Goal: Share content: Share content

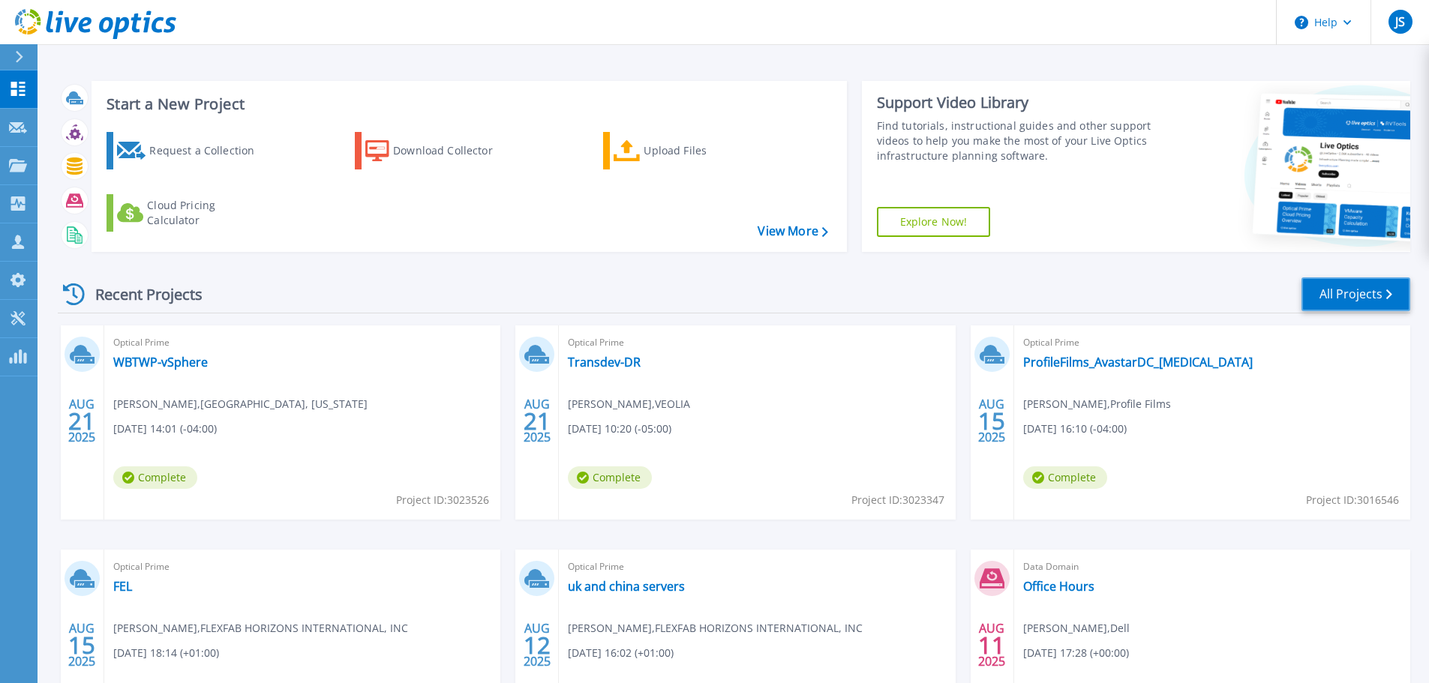
click at [1314, 301] on link "All Projects" at bounding box center [1355, 294] width 109 height 34
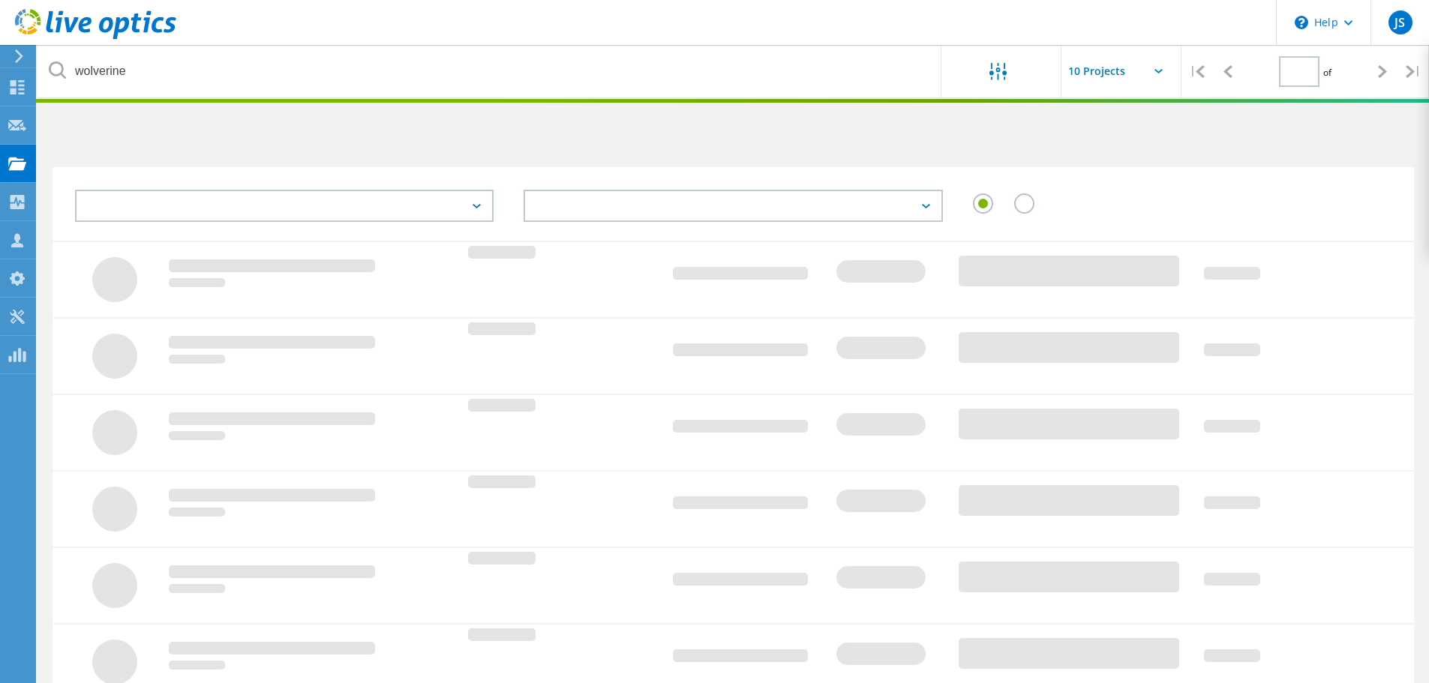
type input "1"
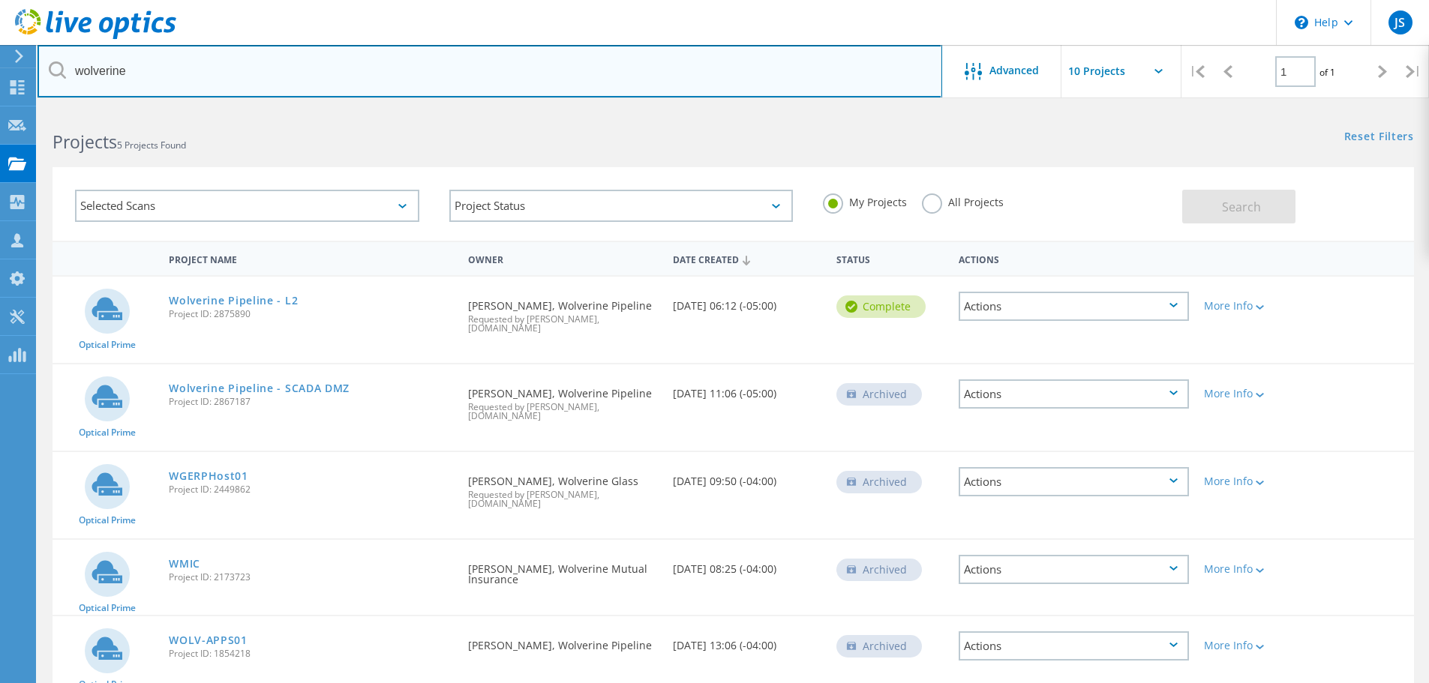
click at [193, 72] on input "wolverine" at bounding box center [489, 71] width 904 height 52
type input "w"
type input "kccu"
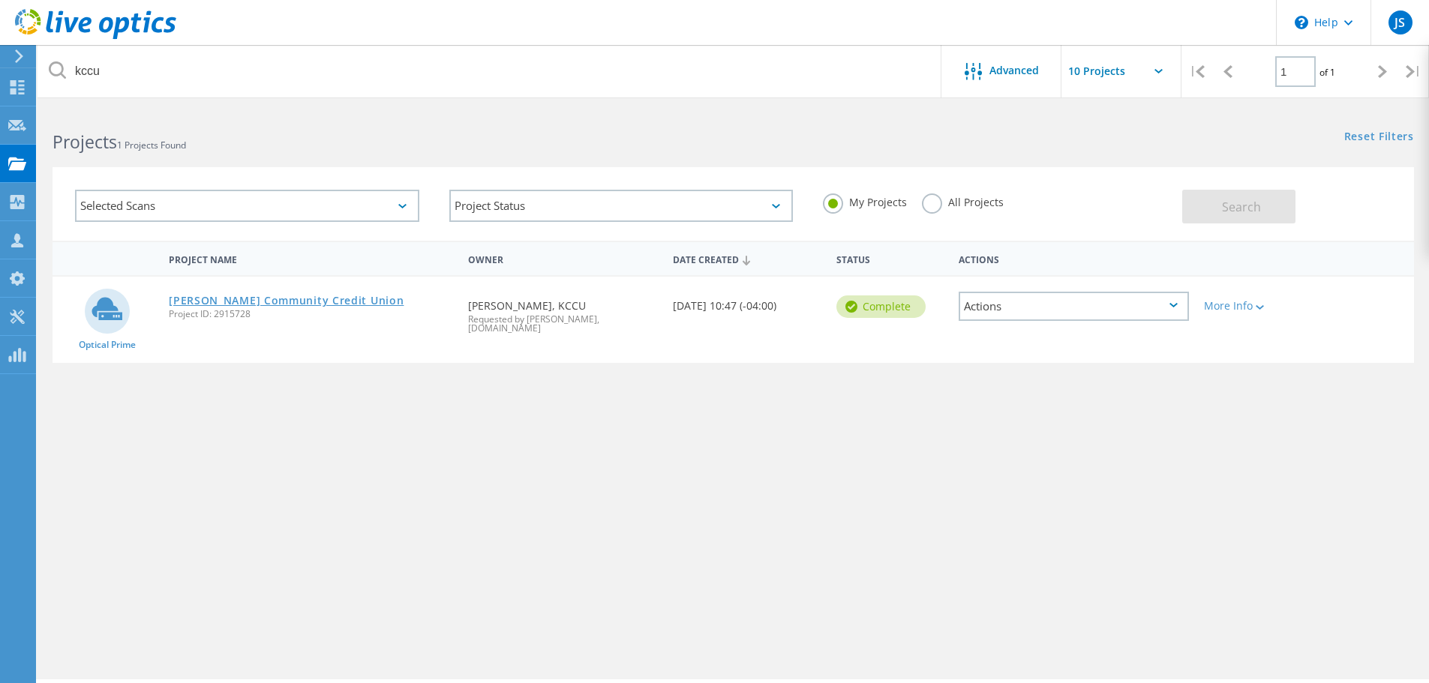
click at [338, 301] on link "[PERSON_NAME] Community Credit Union" at bounding box center [286, 300] width 235 height 10
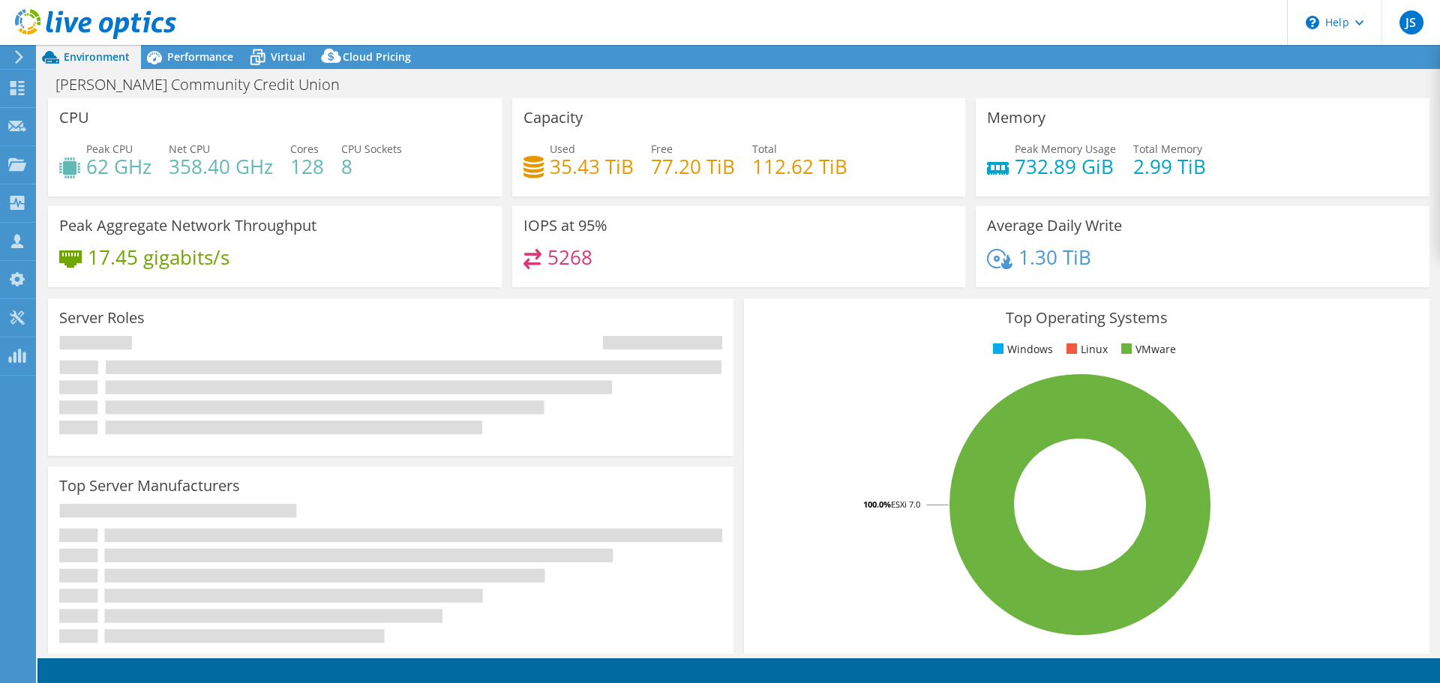
select select "USD"
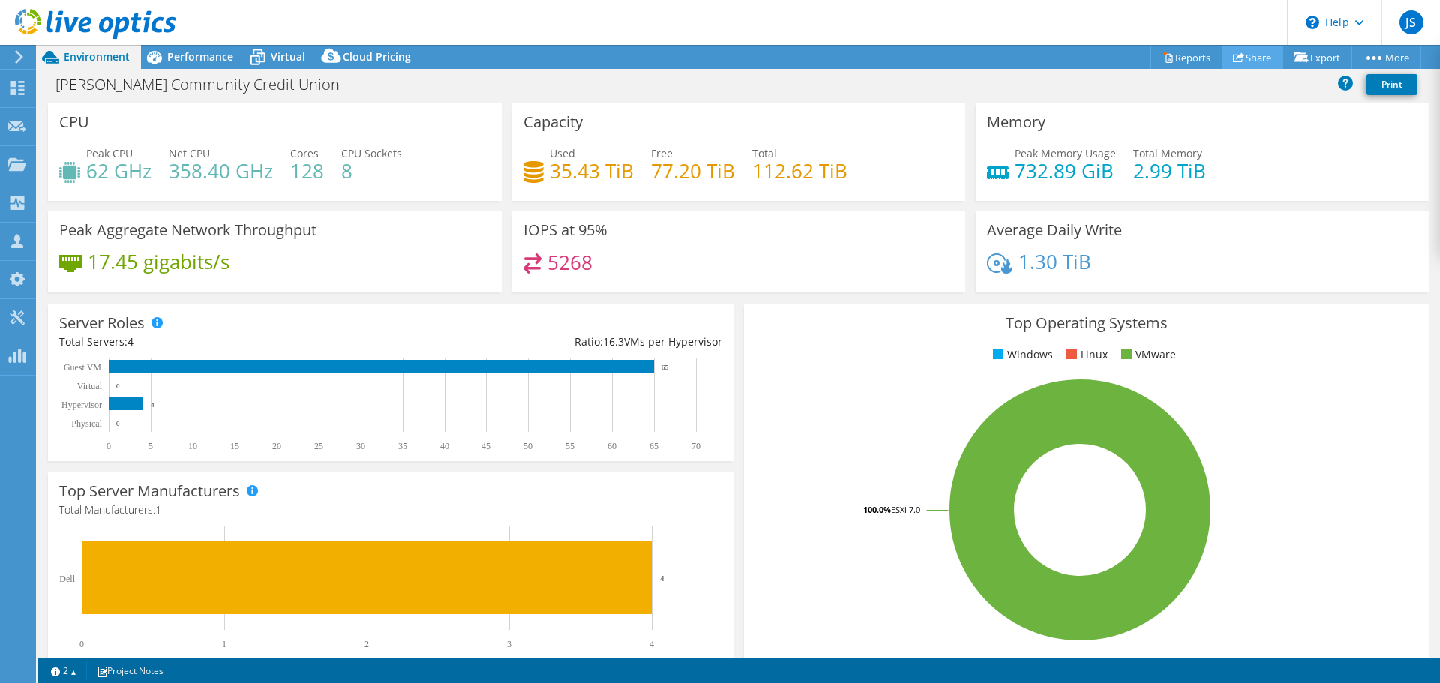
click at [1246, 61] on link "Share" at bounding box center [1252, 57] width 61 height 23
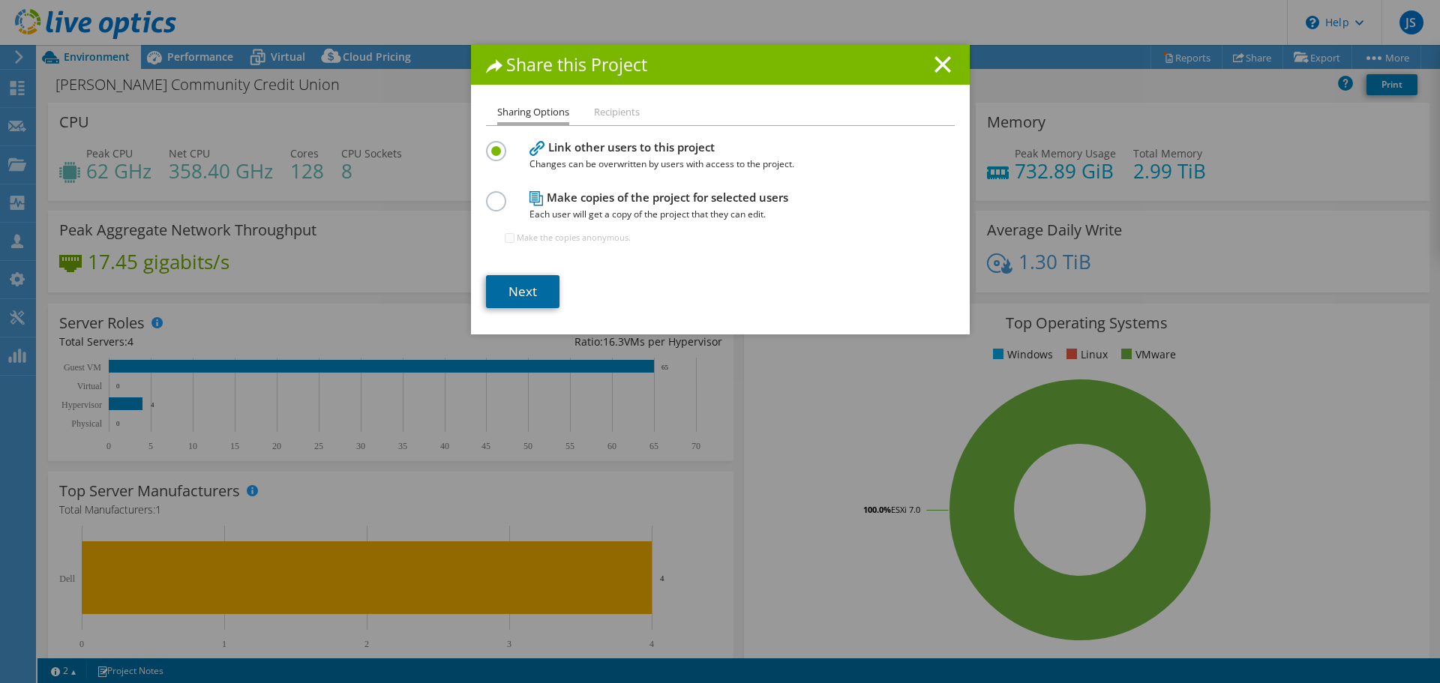
click at [529, 283] on link "Next" at bounding box center [522, 291] width 73 height 33
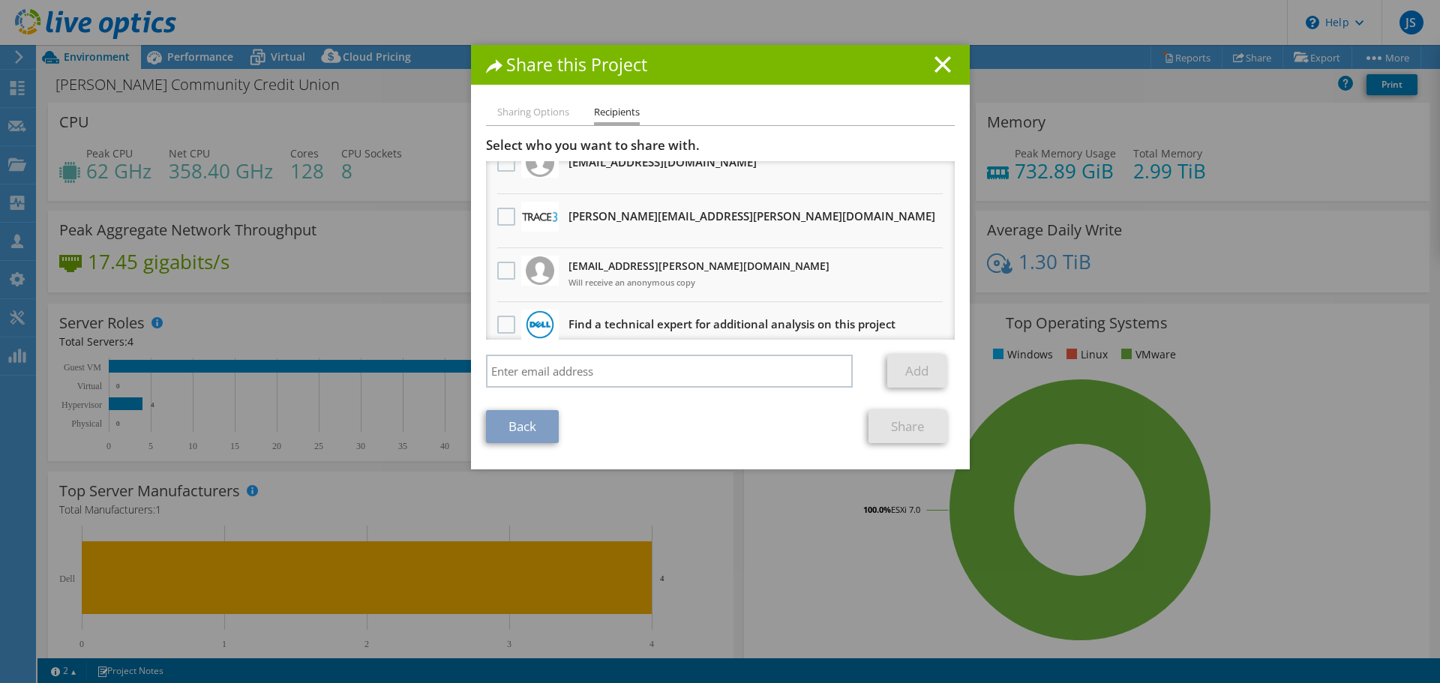
scroll to position [37, 0]
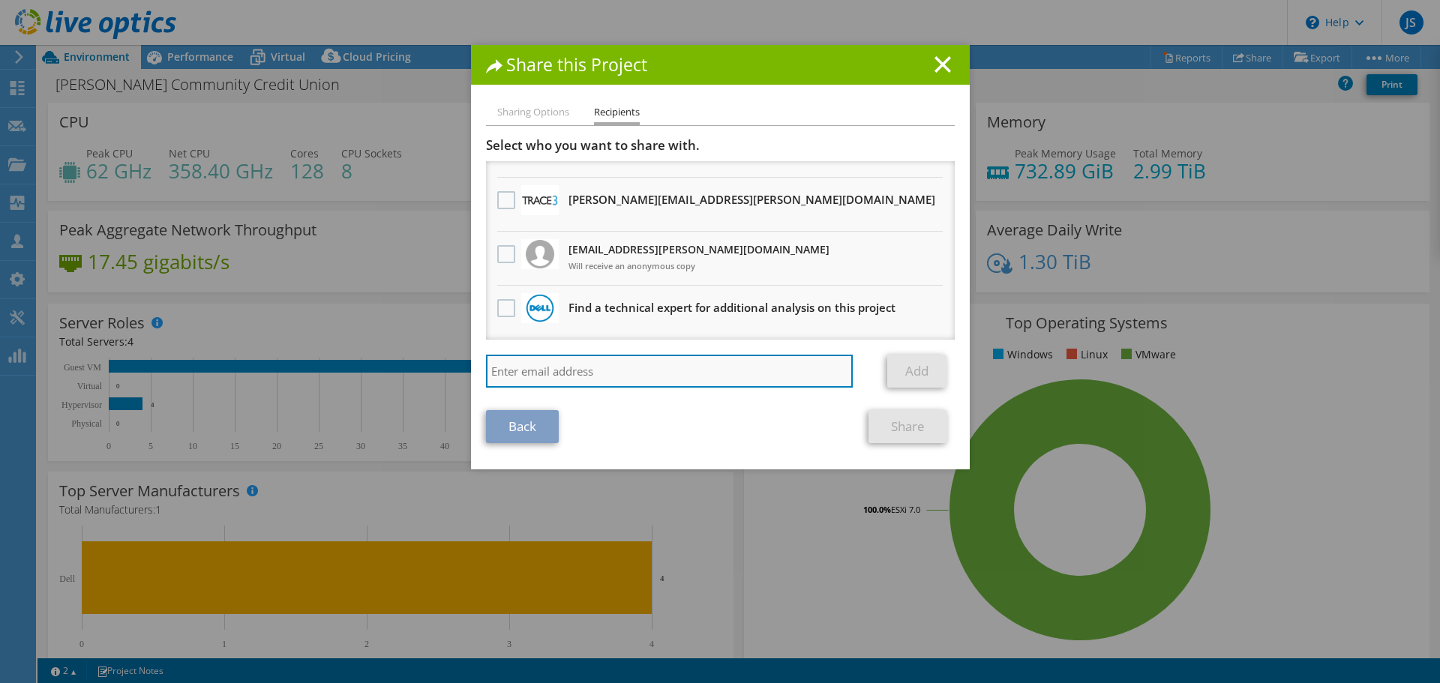
click at [646, 370] on input "search" at bounding box center [669, 371] width 367 height 33
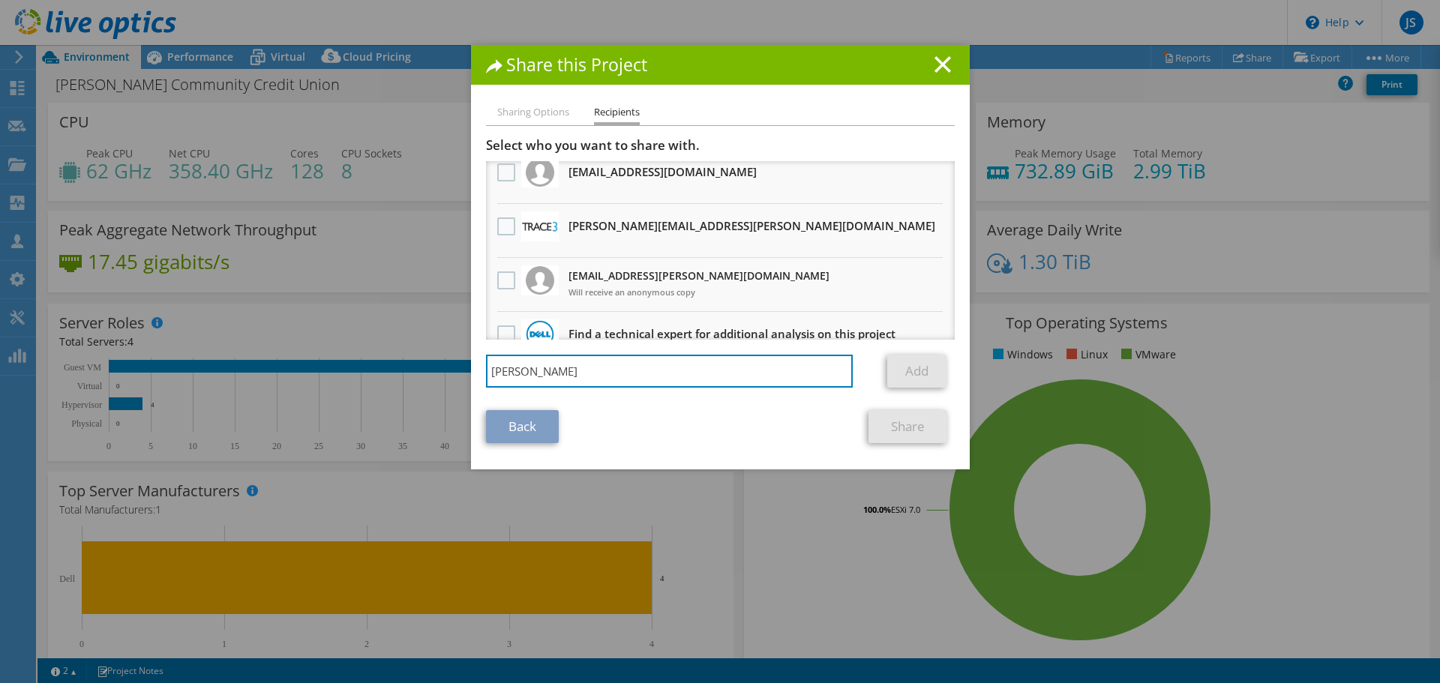
scroll to position [0, 0]
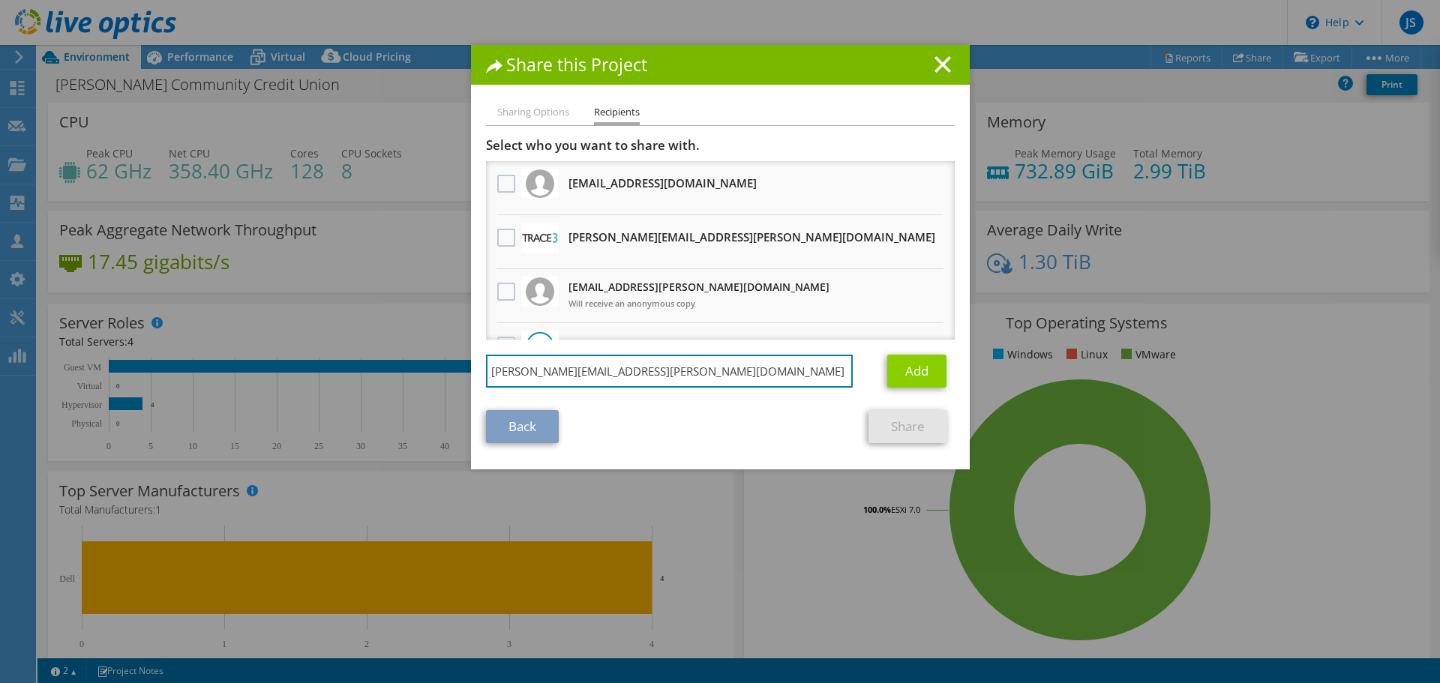
type input "[PERSON_NAME][EMAIL_ADDRESS][PERSON_NAME][DOMAIN_NAME]"
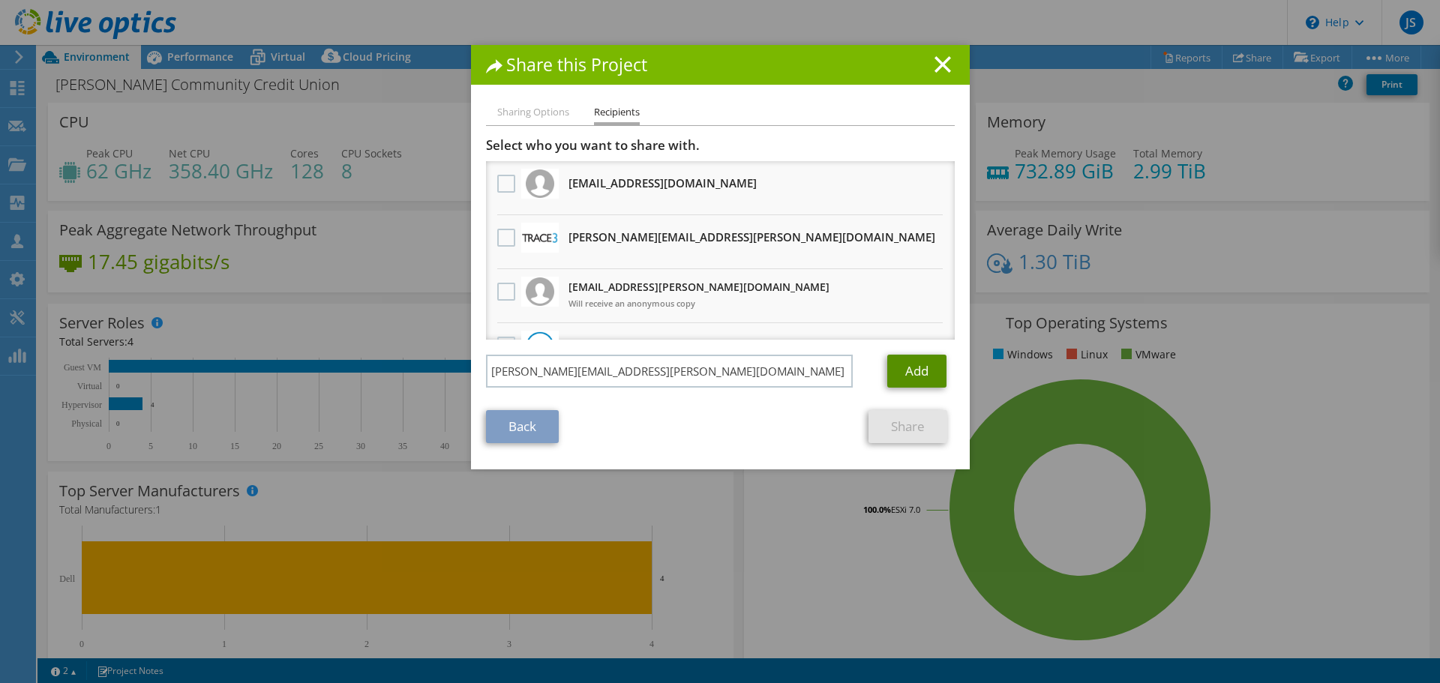
click at [909, 375] on link "Add" at bounding box center [916, 371] width 59 height 33
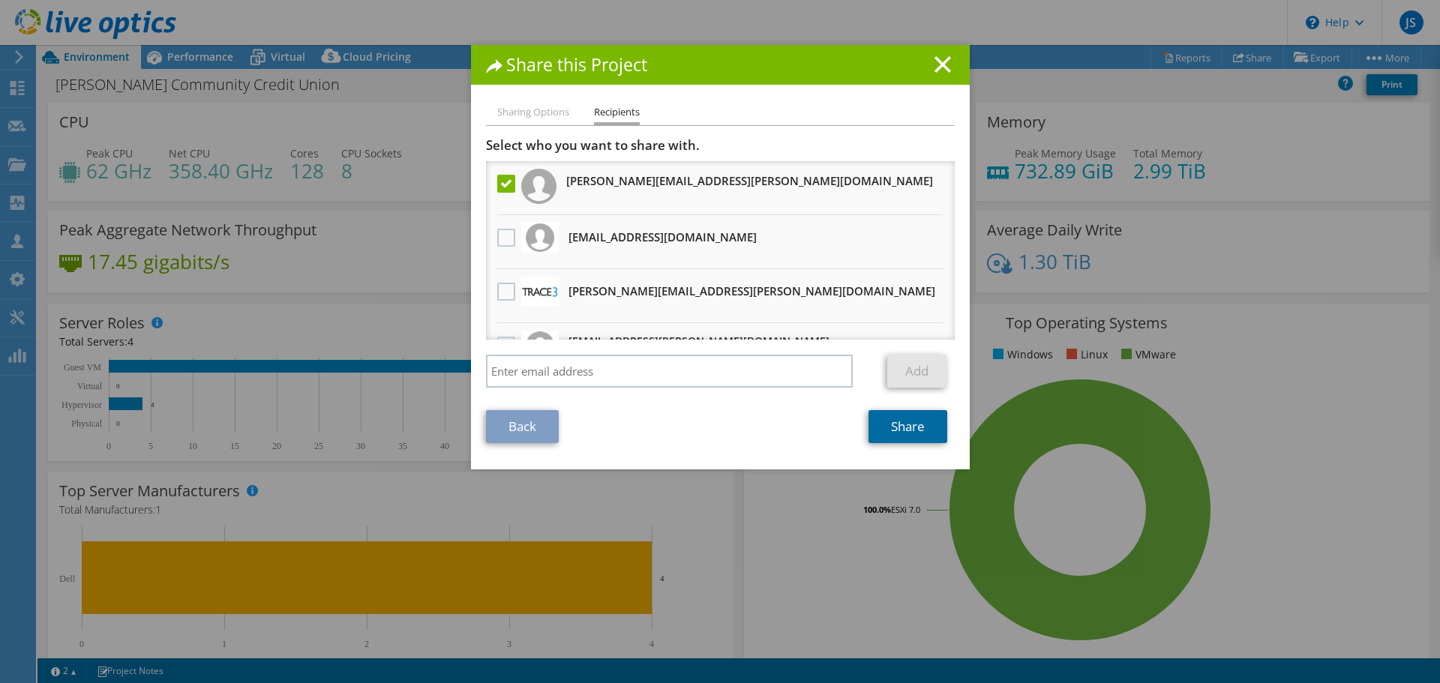
click at [901, 436] on link "Share" at bounding box center [907, 426] width 79 height 33
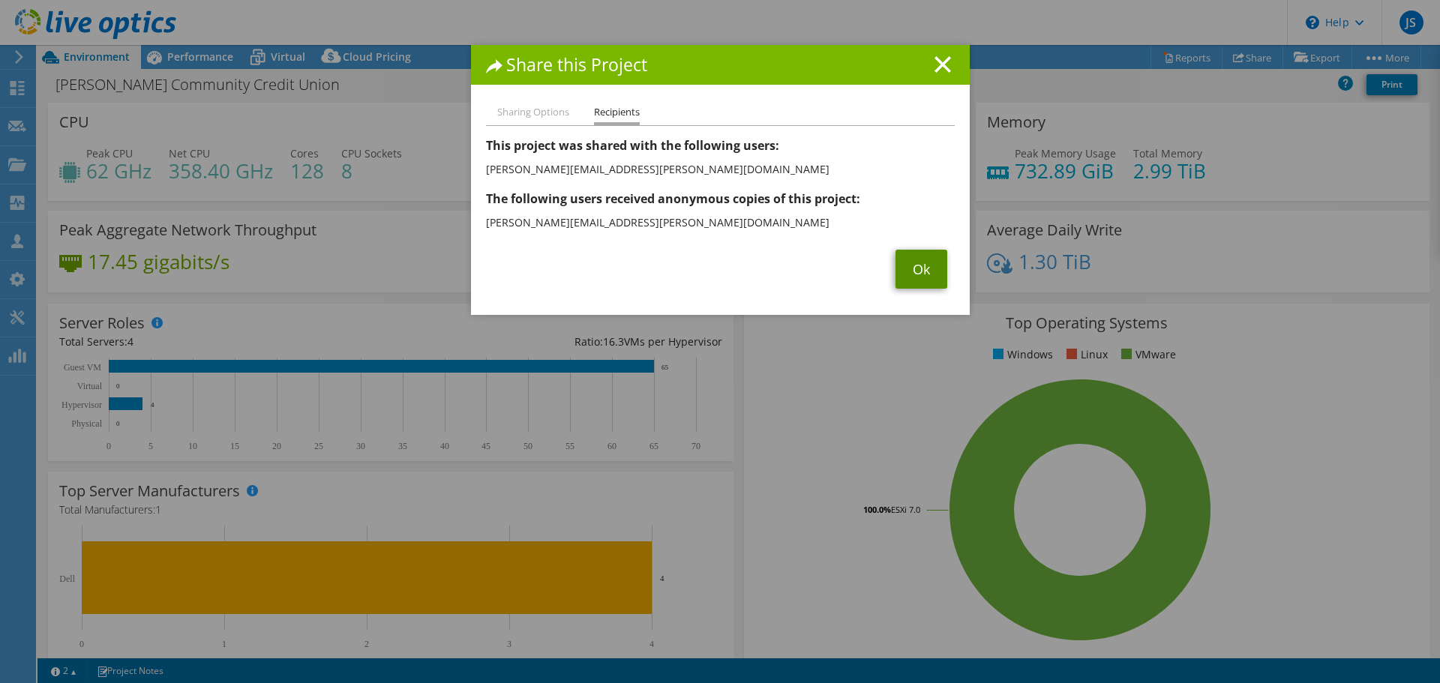
click at [912, 287] on link "Ok" at bounding box center [921, 269] width 52 height 39
